Goal: Find specific page/section: Find specific page/section

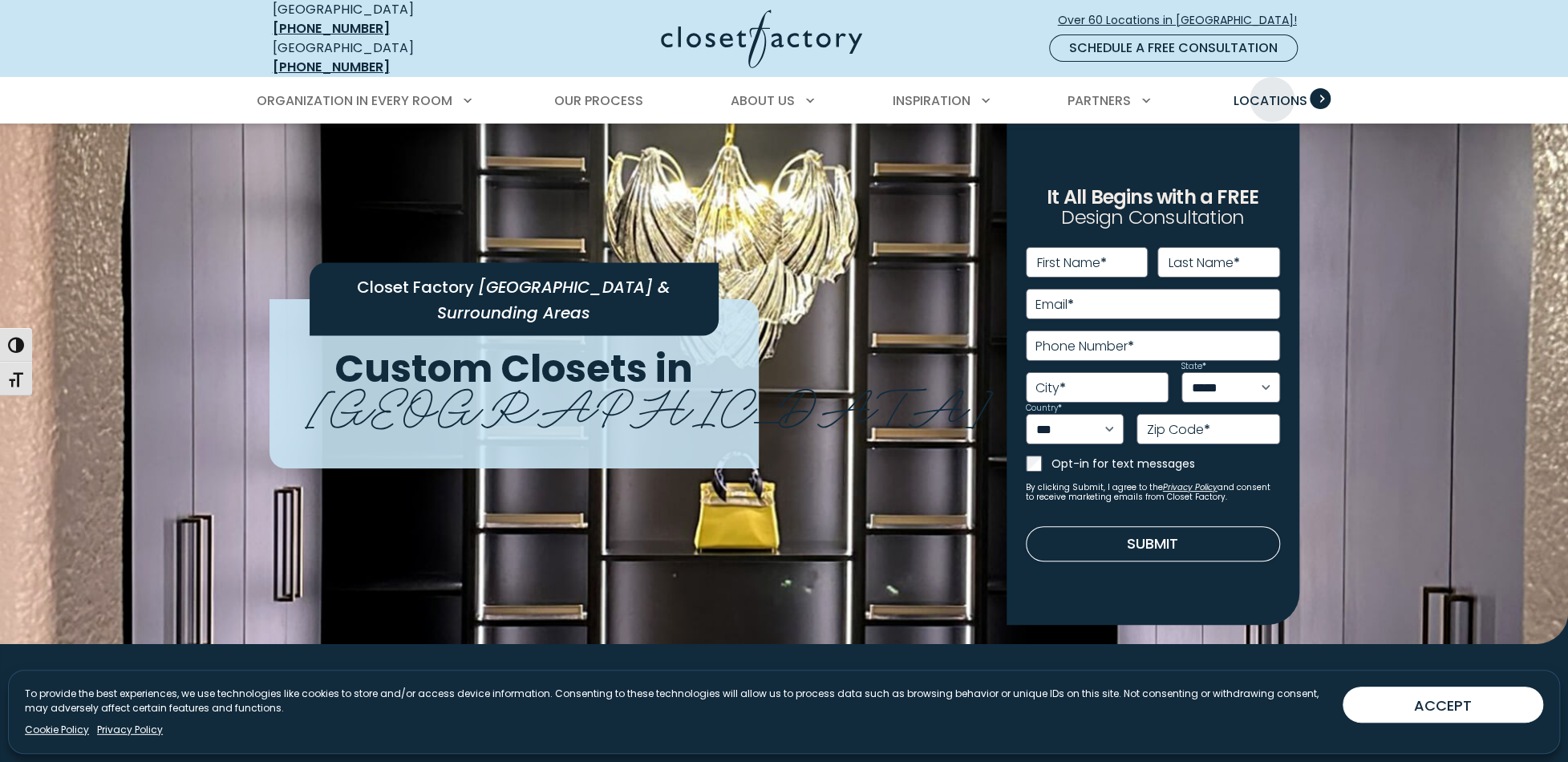
click at [1272, 92] on span "Locations" at bounding box center [1269, 101] width 73 height 18
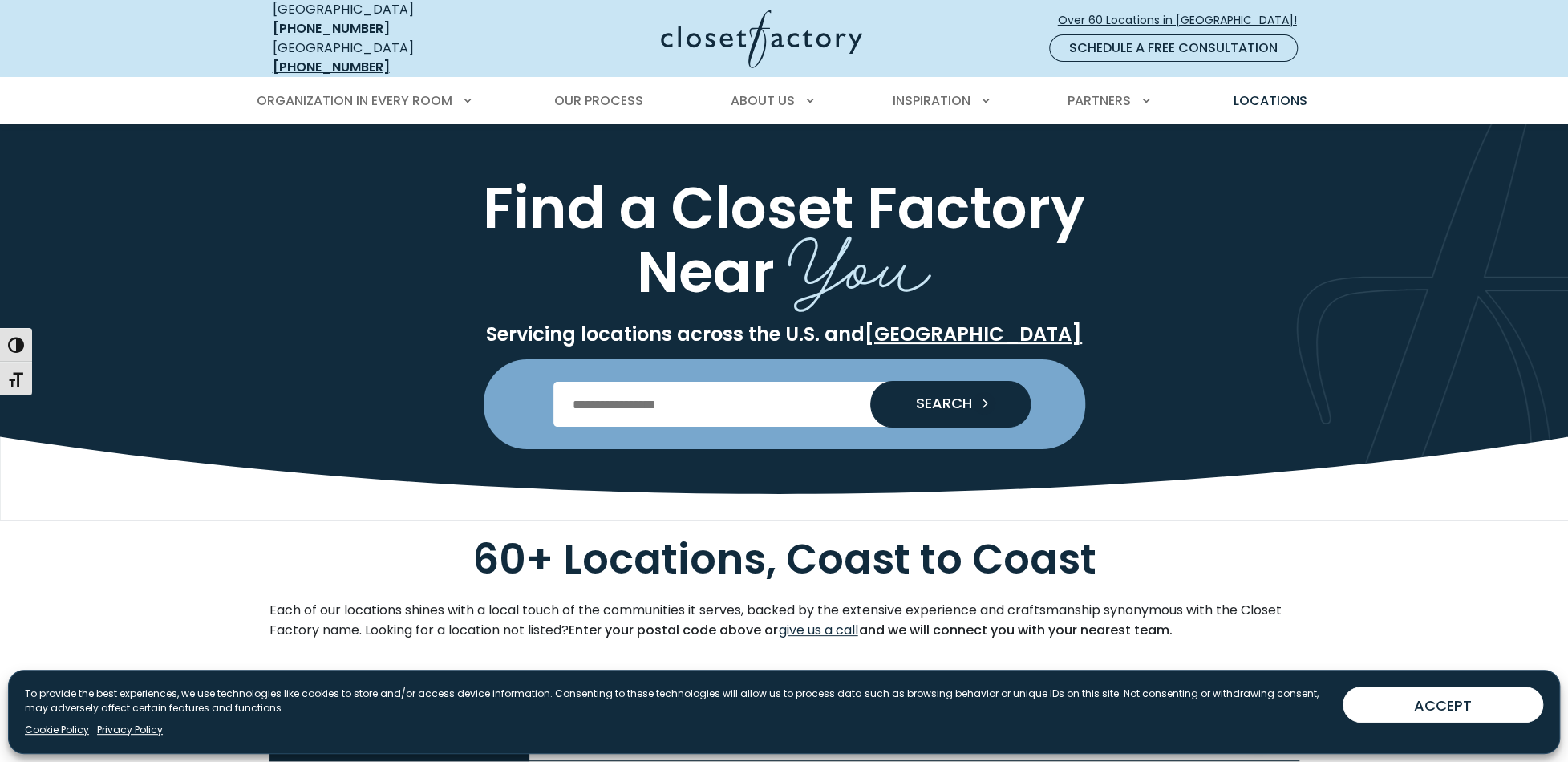
click at [747, 389] on input "Enter Postal Code" at bounding box center [784, 404] width 461 height 45
type input "*****"
click at [967, 396] on span "SEARCH" at bounding box center [938, 403] width 69 height 14
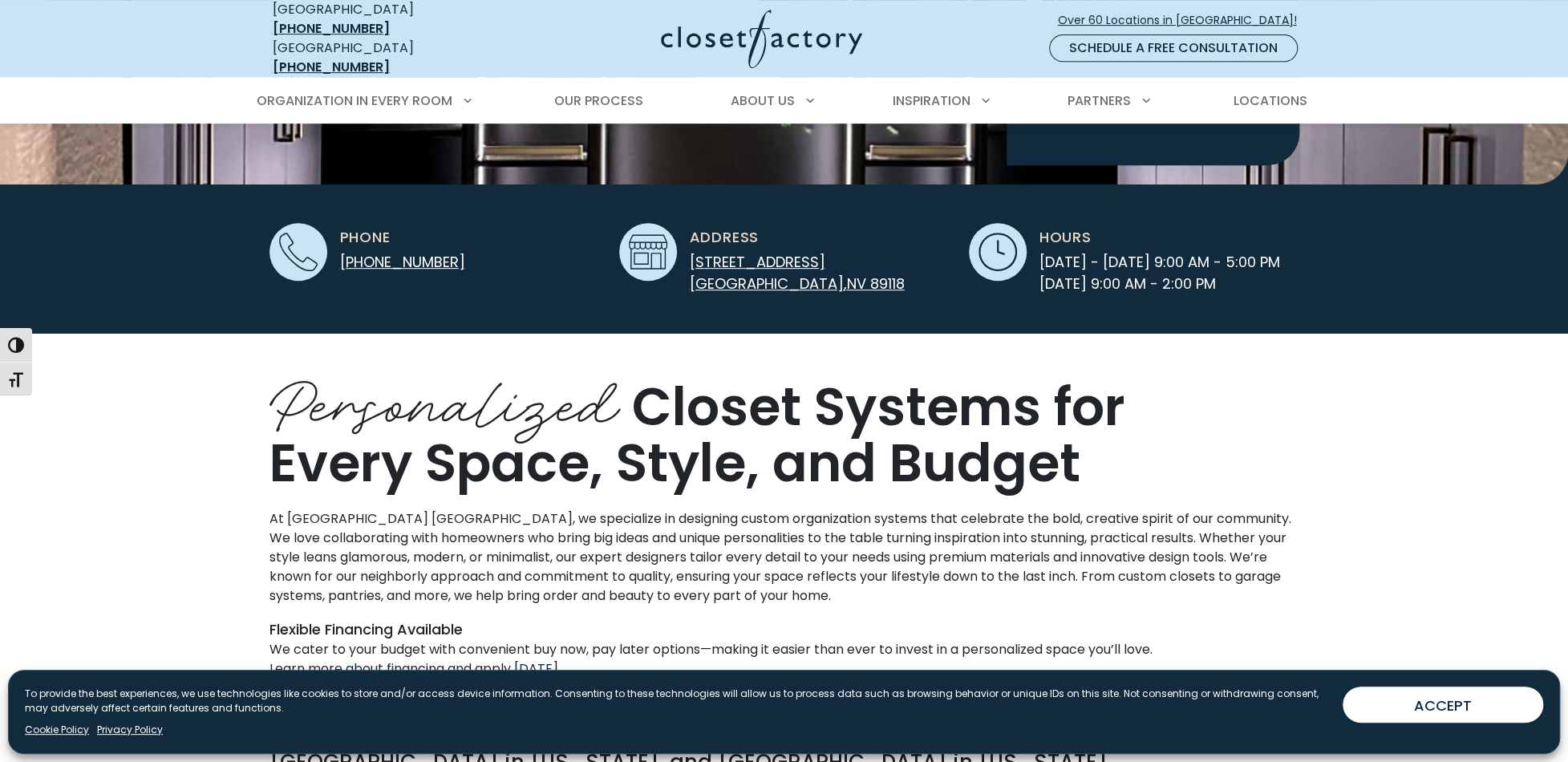
scroll to position [481, 0]
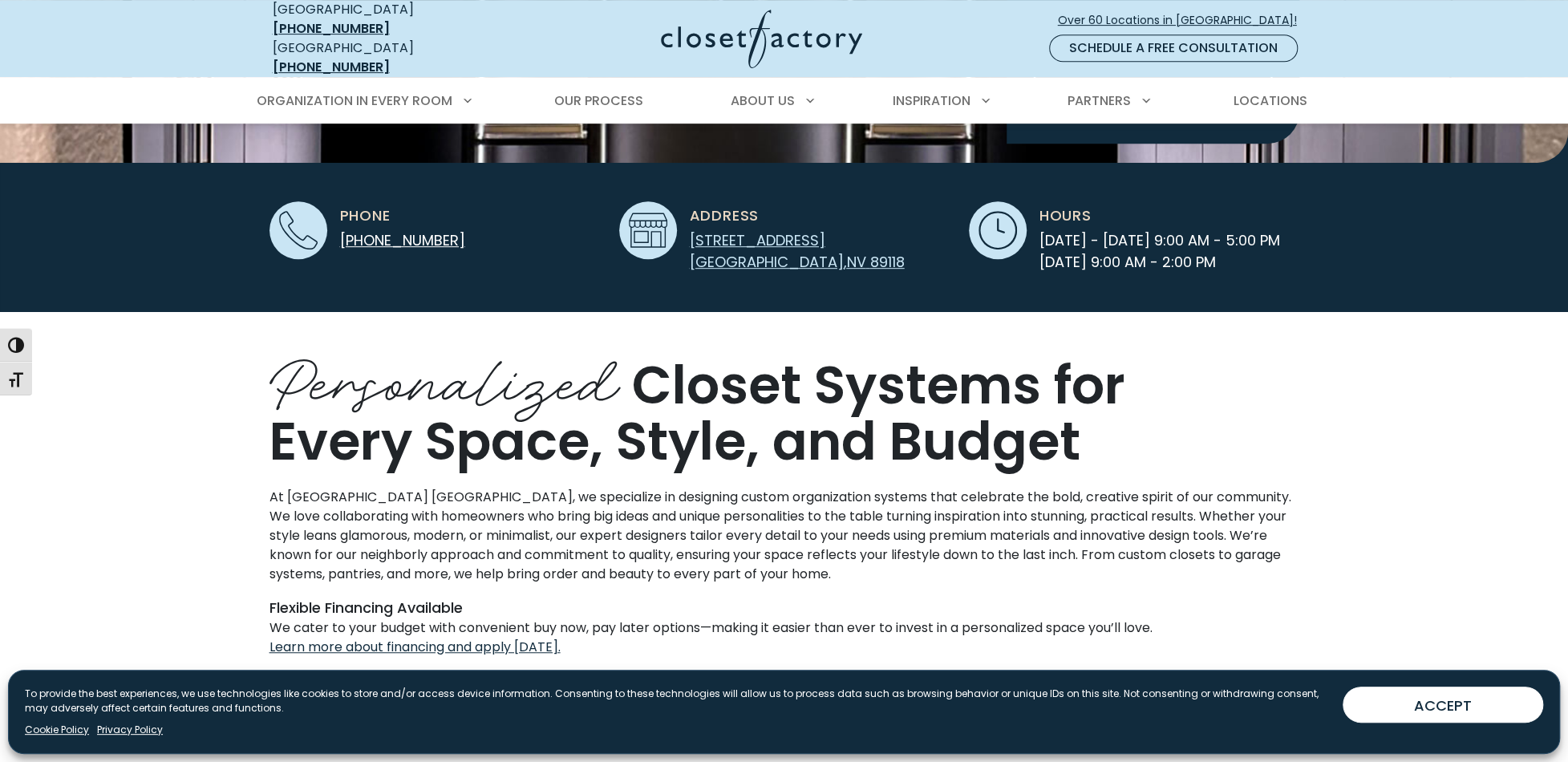
click at [791, 230] on span "[STREET_ADDRESS]" at bounding box center [757, 240] width 135 height 20
